Goal: Task Accomplishment & Management: Use online tool/utility

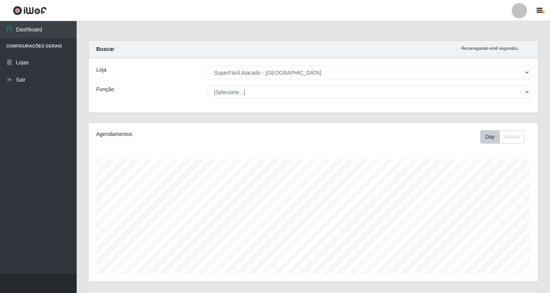
select select "503"
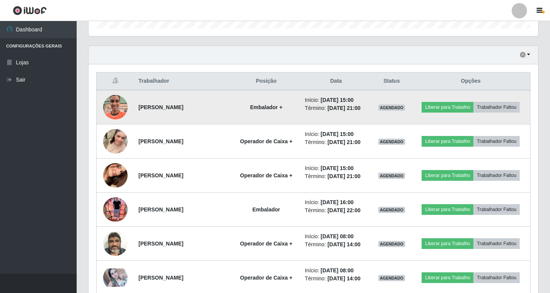
scroll to position [259, 0]
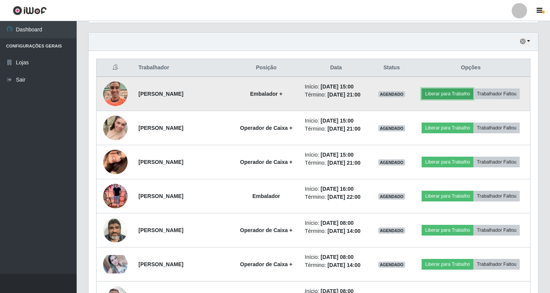
click at [459, 92] on button "Liberar para Trabalho" at bounding box center [448, 94] width 52 height 11
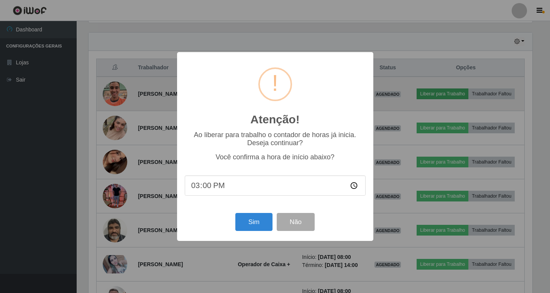
scroll to position [159, 446]
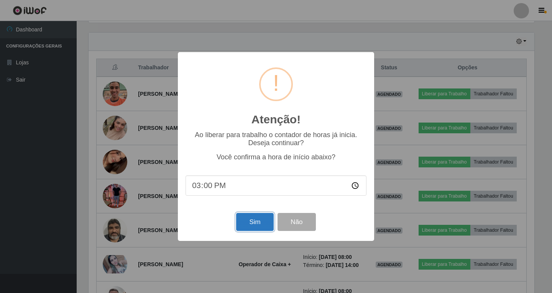
click at [257, 226] on button "Sim" at bounding box center [254, 222] width 37 height 18
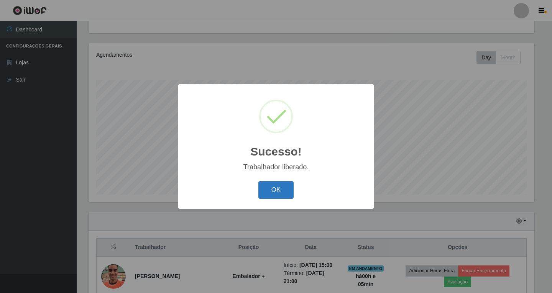
click at [275, 192] on button "OK" at bounding box center [276, 190] width 36 height 18
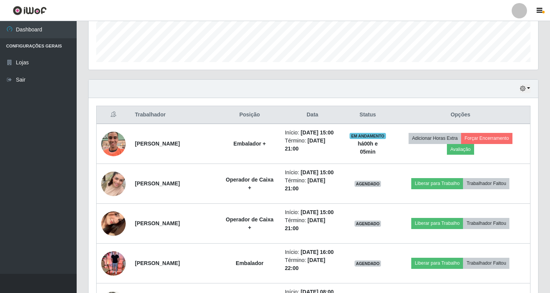
scroll to position [233, 0]
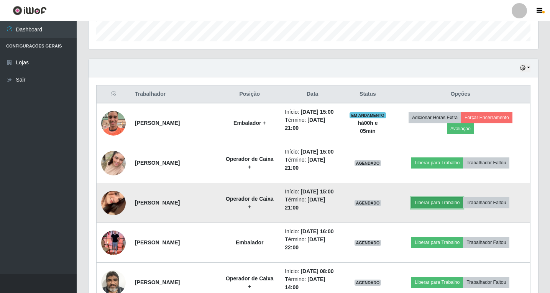
click at [430, 204] on button "Liberar para Trabalho" at bounding box center [437, 202] width 52 height 11
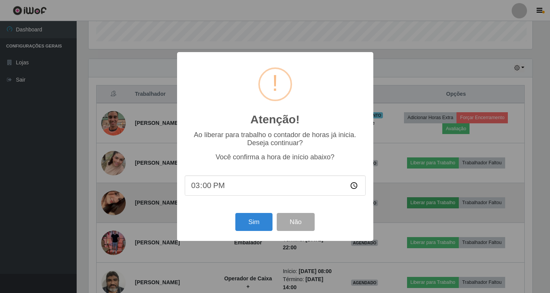
scroll to position [159, 446]
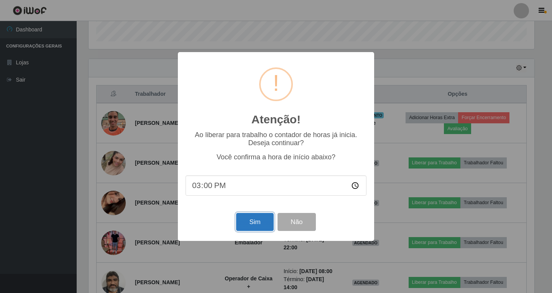
click at [257, 226] on button "Sim" at bounding box center [254, 222] width 37 height 18
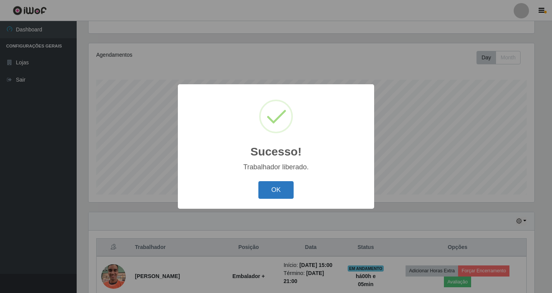
click at [279, 194] on button "OK" at bounding box center [276, 190] width 36 height 18
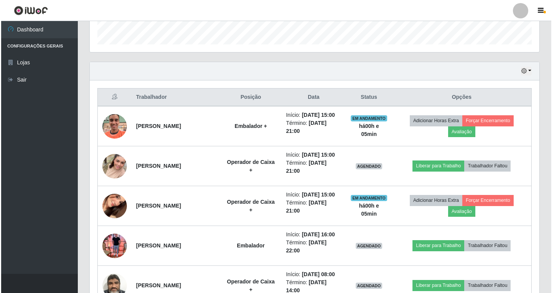
scroll to position [233, 0]
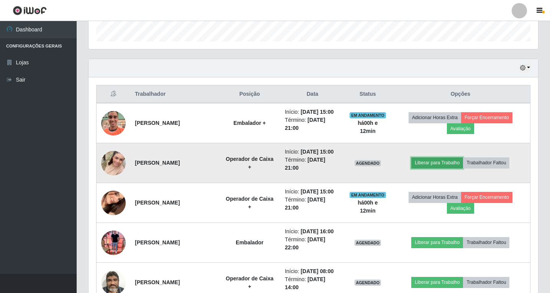
click at [444, 164] on button "Liberar para Trabalho" at bounding box center [437, 163] width 52 height 11
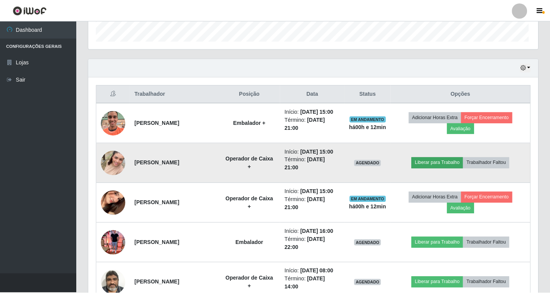
scroll to position [159, 446]
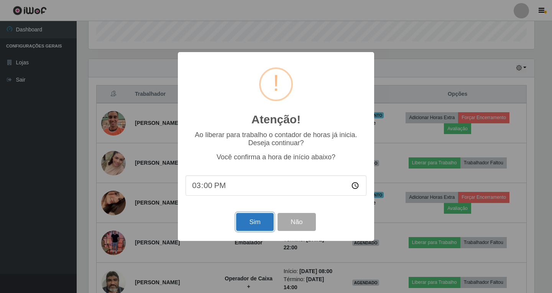
click at [252, 222] on button "Sim" at bounding box center [254, 222] width 37 height 18
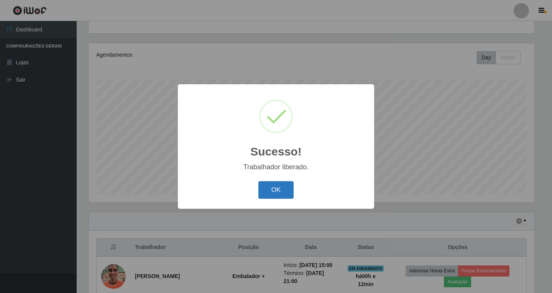
click at [281, 190] on button "OK" at bounding box center [276, 190] width 36 height 18
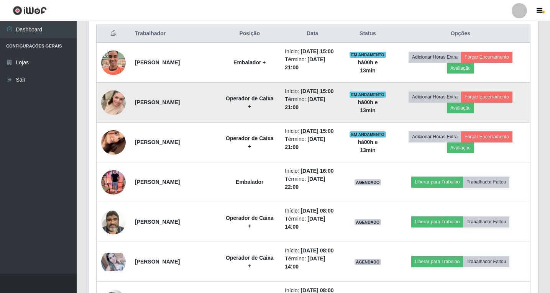
scroll to position [307, 0]
